Goal: Go to known website: Access a specific website the user already knows

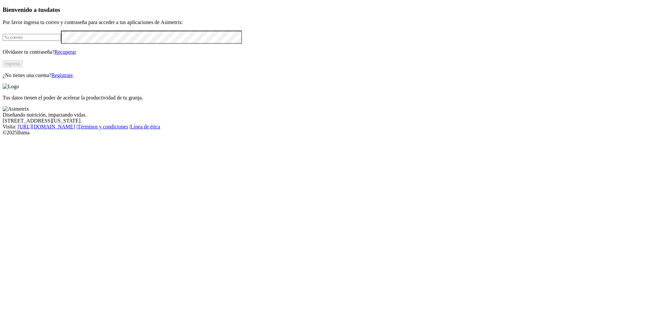
click at [61, 41] on input "email" at bounding box center [32, 37] width 58 height 7
type input "valeria.restrepo@premexcorp.com"
click at [22, 67] on button "Ingresa" at bounding box center [13, 63] width 20 height 7
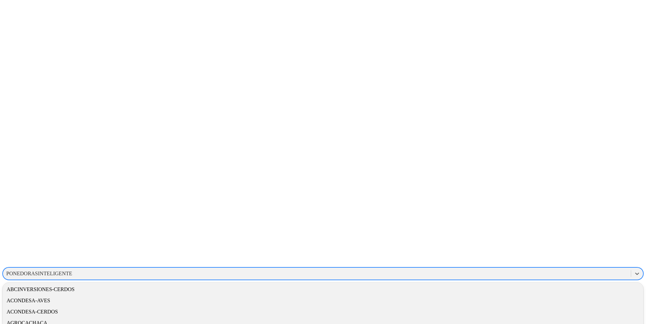
click at [72, 271] on div "PONEDORASINTELIGENTE" at bounding box center [39, 274] width 66 height 6
type input "avicolarr"
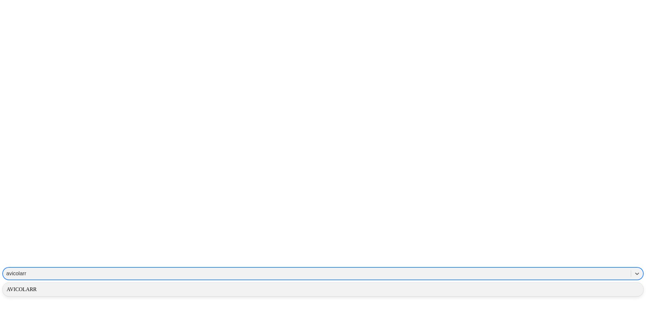
click at [553, 284] on div "AVICOLARR" at bounding box center [323, 289] width 640 height 11
